Goal: Task Accomplishment & Management: Manage account settings

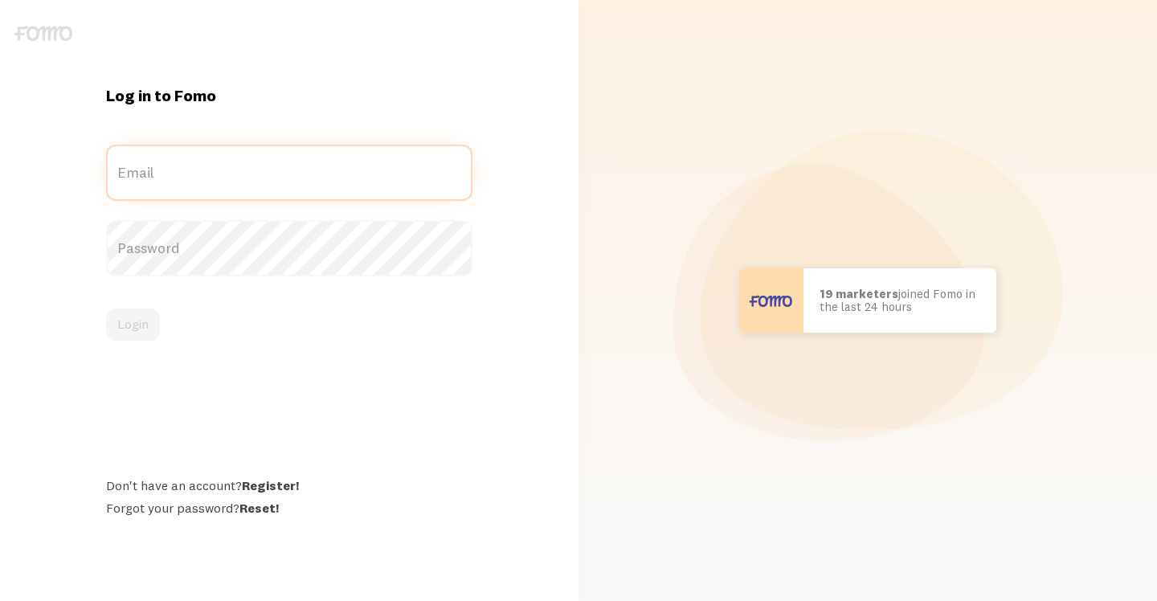
type input "[EMAIL_ADDRESS][DOMAIN_NAME]"
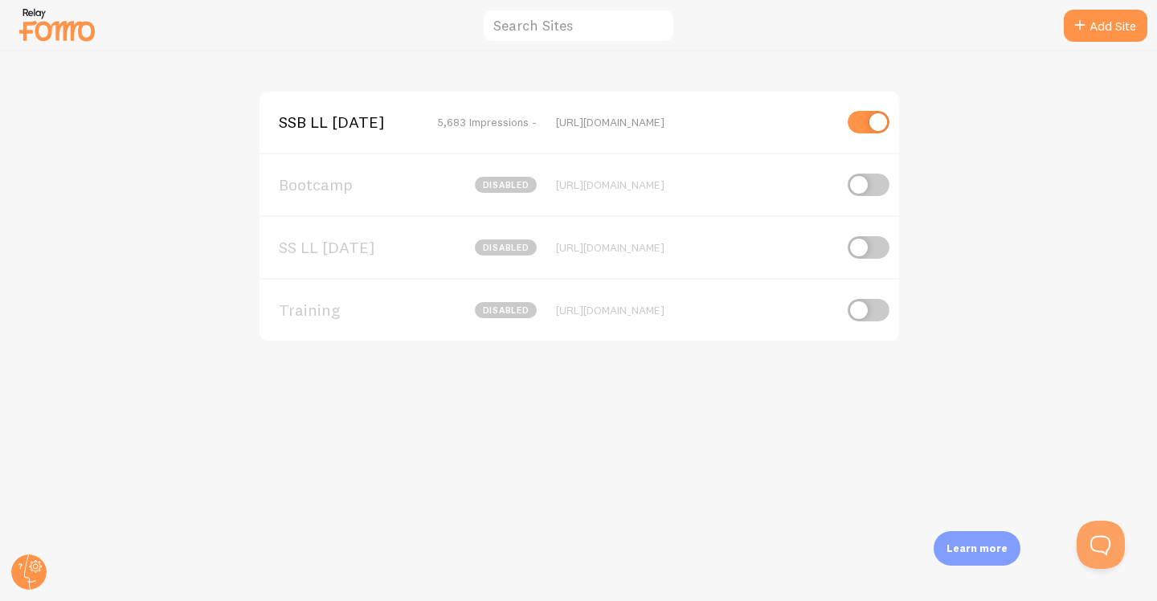
click at [70, 38] on img at bounding box center [57, 24] width 80 height 41
click at [30, 567] on circle at bounding box center [28, 572] width 35 height 35
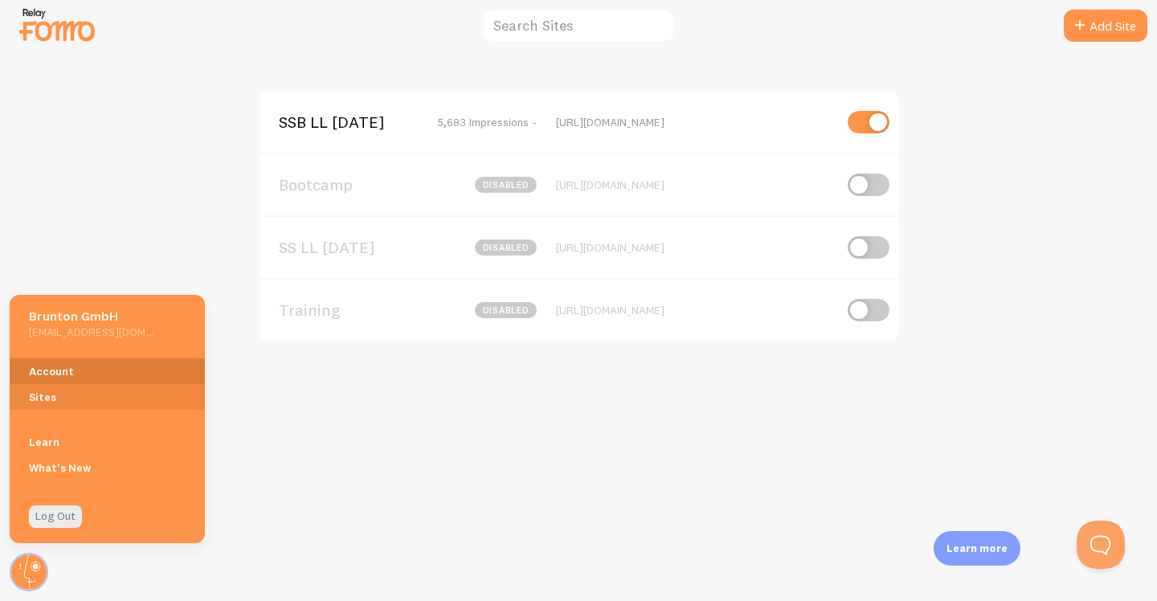
click at [67, 372] on link "Account" at bounding box center [107, 371] width 195 height 26
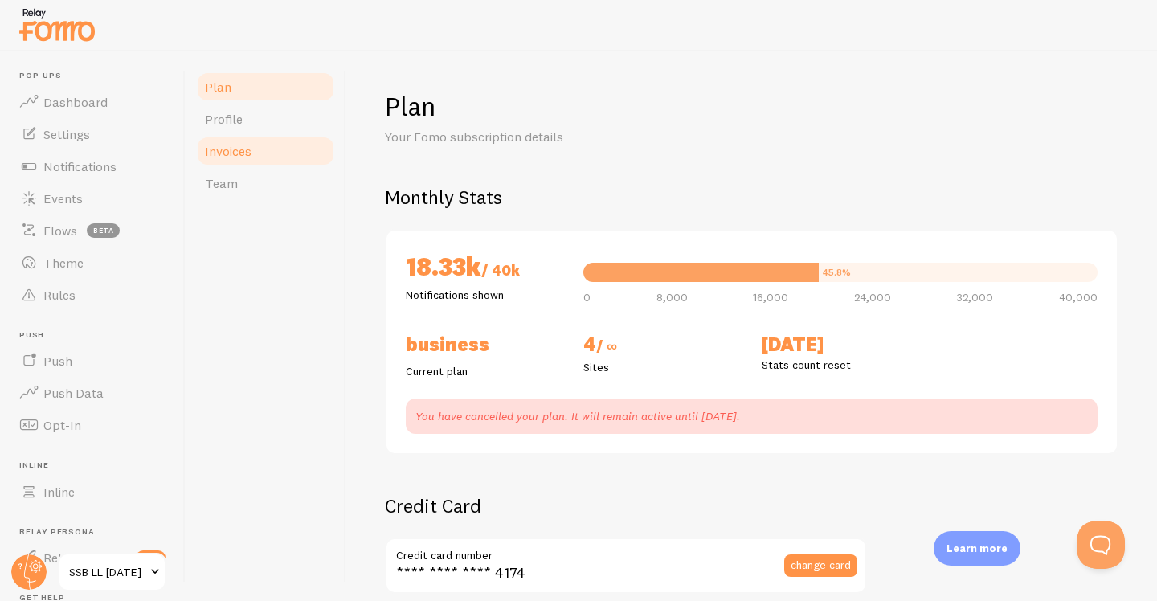
click at [263, 162] on link "Invoices" at bounding box center [265, 151] width 141 height 32
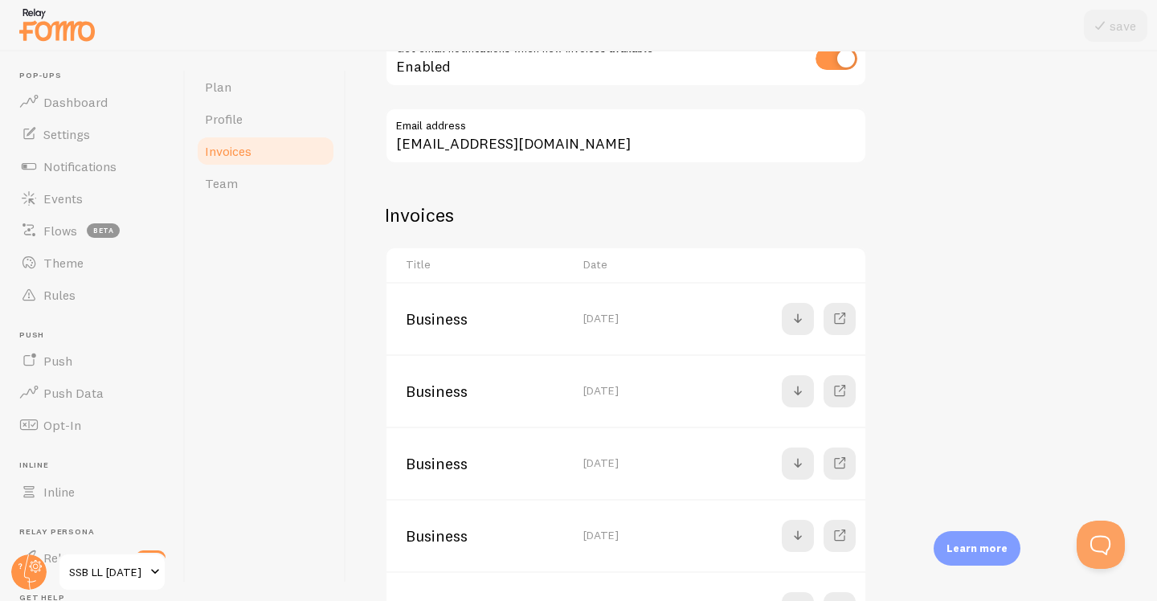
scroll to position [219, 0]
